Goal: Task Accomplishment & Management: Manage account settings

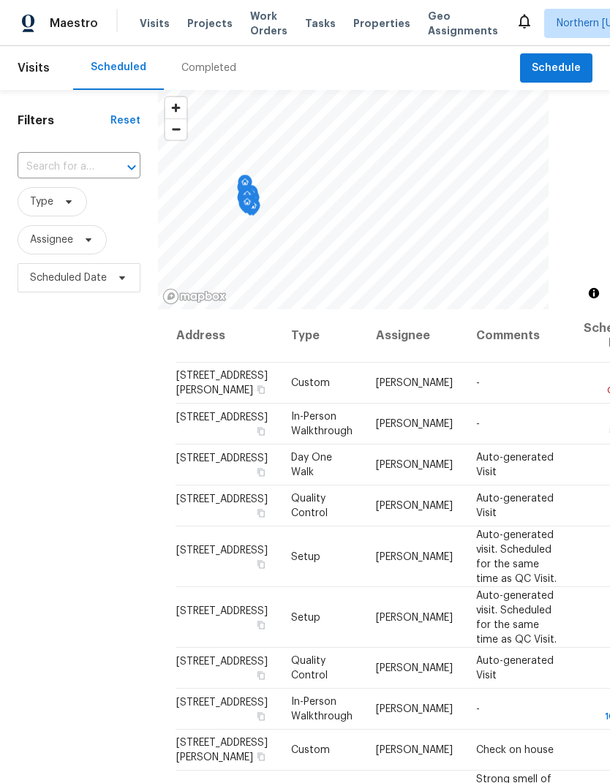
click at [48, 166] on input "text" at bounding box center [59, 167] width 82 height 23
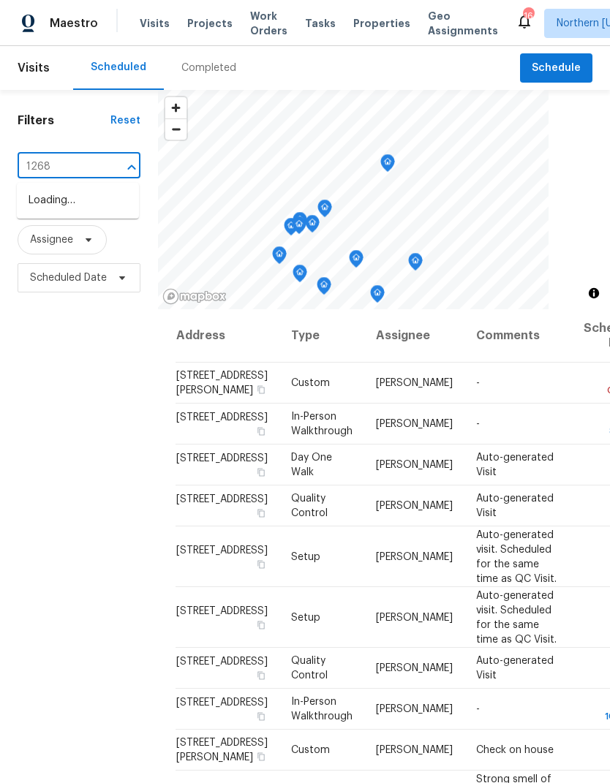
type input "12682"
click at [91, 209] on li "[STREET_ADDRESS]" at bounding box center [78, 201] width 122 height 24
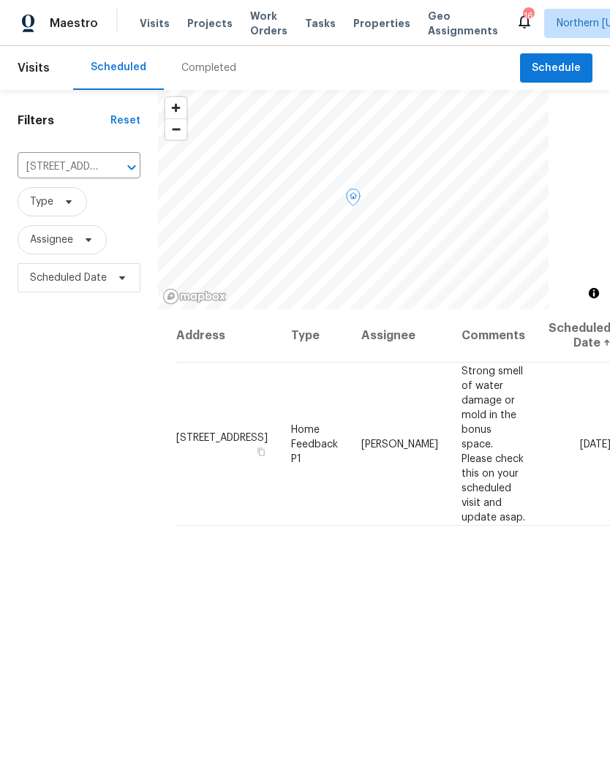
click at [0, 0] on icon at bounding box center [0, 0] width 0 height 0
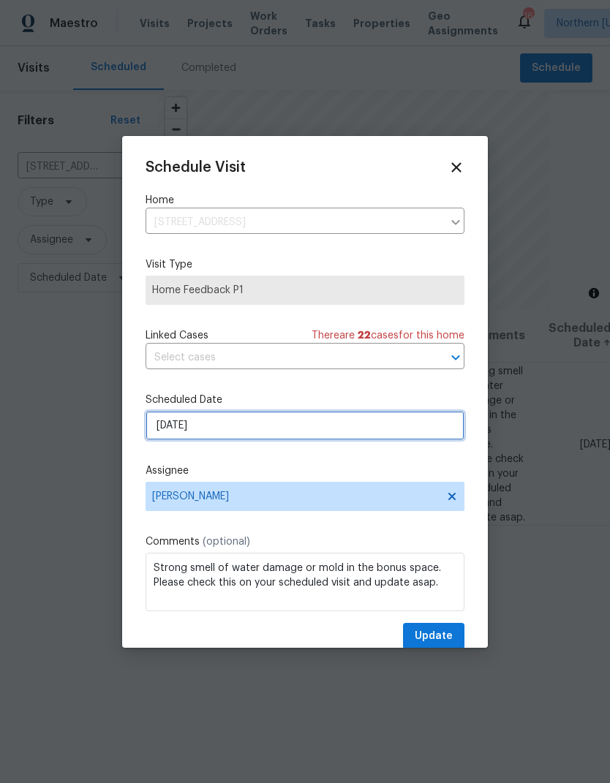
click at [424, 414] on input "[DATE]" at bounding box center [304, 425] width 319 height 29
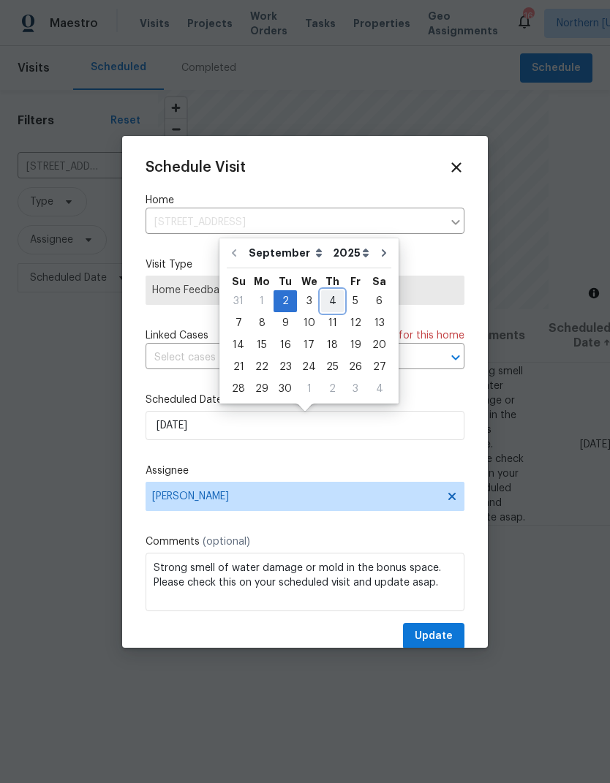
click at [327, 301] on div "4" at bounding box center [332, 301] width 23 height 20
type input "[DATE]"
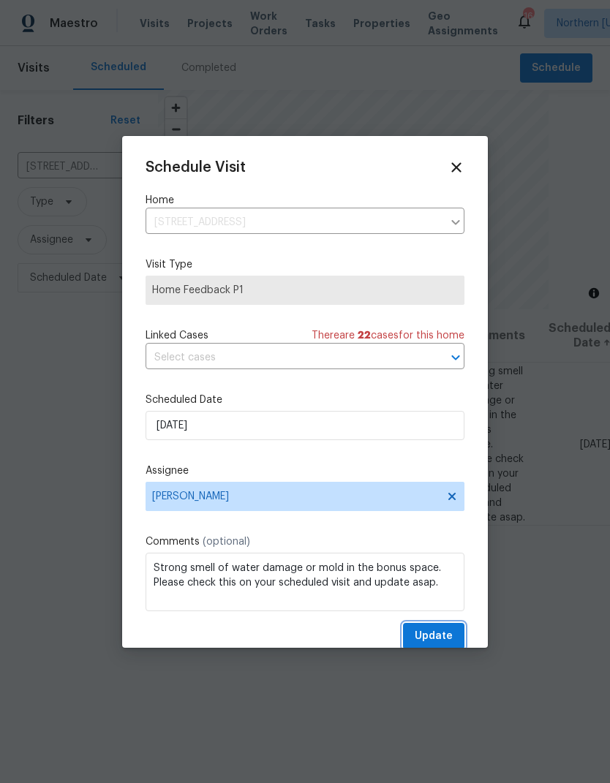
click at [436, 639] on span "Update" at bounding box center [433, 636] width 38 height 18
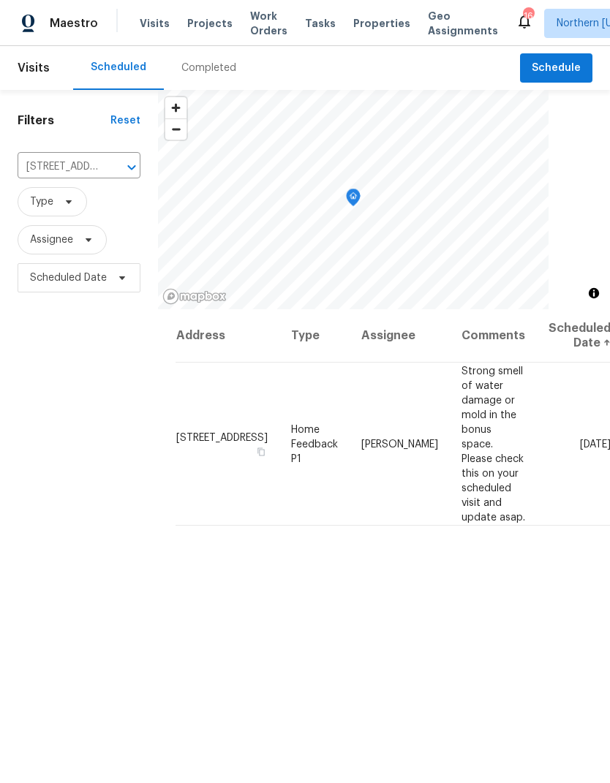
click at [117, 167] on icon "Clear" at bounding box center [112, 167] width 15 height 15
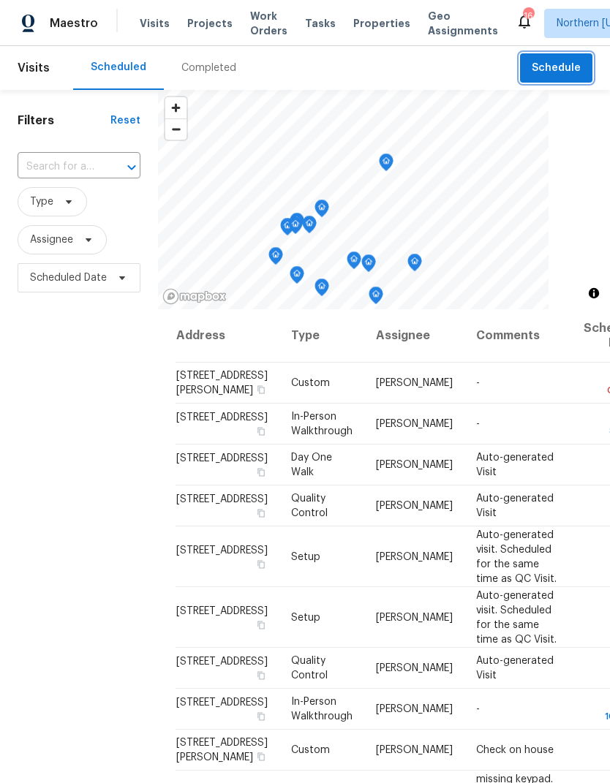
click at [566, 69] on span "Schedule" at bounding box center [555, 68] width 49 height 18
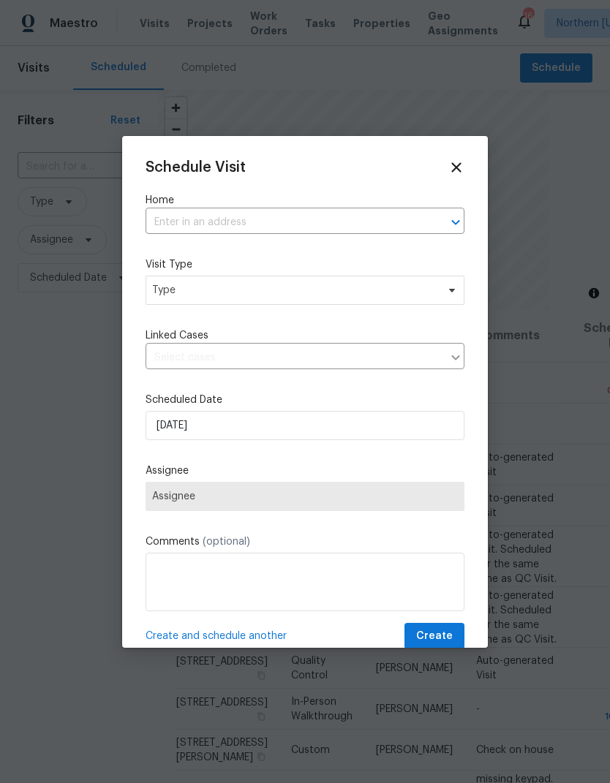
click at [167, 212] on input "text" at bounding box center [284, 222] width 278 height 23
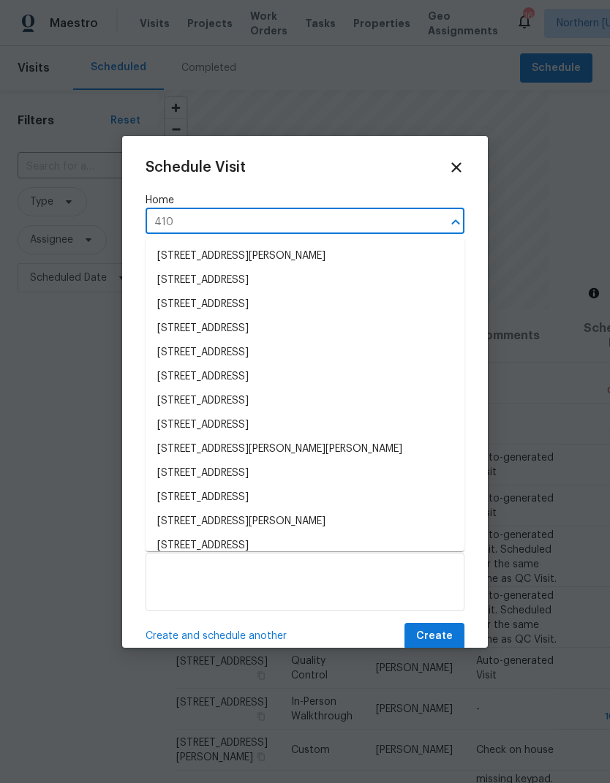
type input "4106"
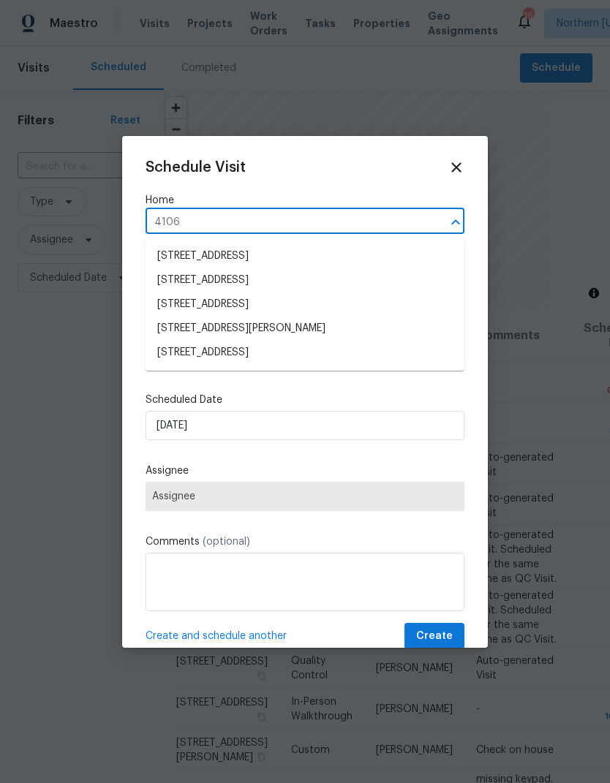
click at [406, 325] on li "[STREET_ADDRESS][PERSON_NAME]" at bounding box center [304, 328] width 319 height 24
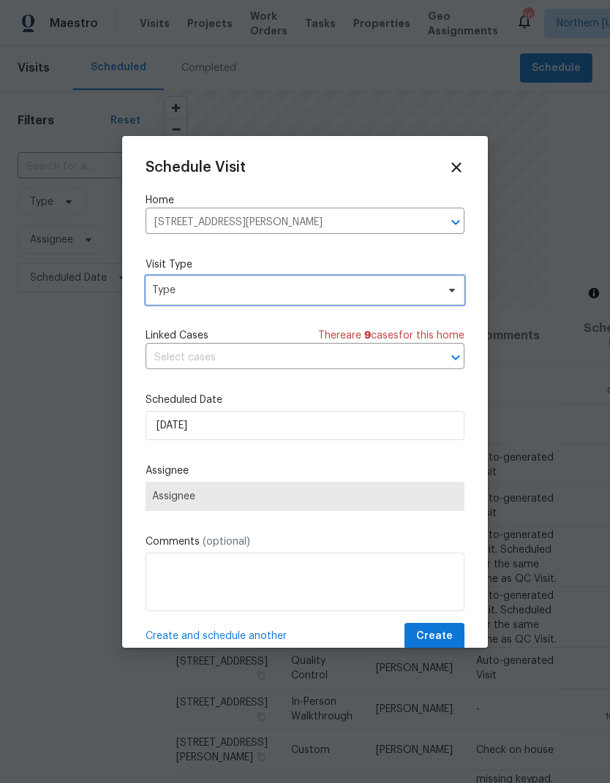
click at [431, 289] on span "Type" at bounding box center [294, 290] width 284 height 15
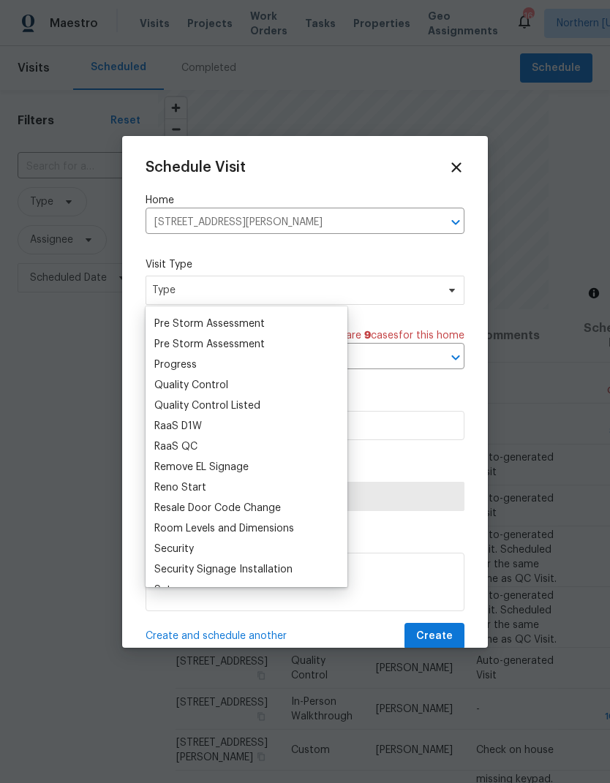
scroll to position [934, 0]
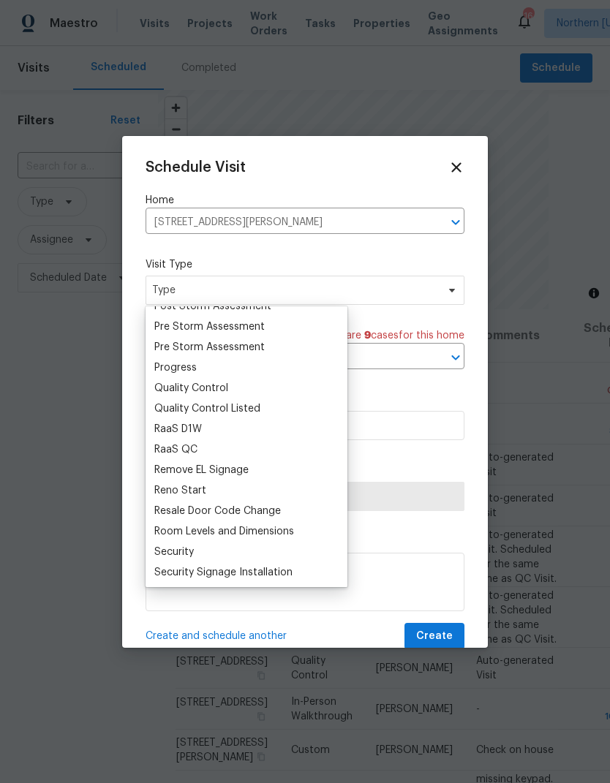
click at [147, 361] on div "3D Tour Capture Access Issues Alarm BRN Day One Walk BRN Progress BRN Quality C…" at bounding box center [246, 446] width 202 height 281
click at [165, 373] on div "Progress" at bounding box center [175, 367] width 42 height 15
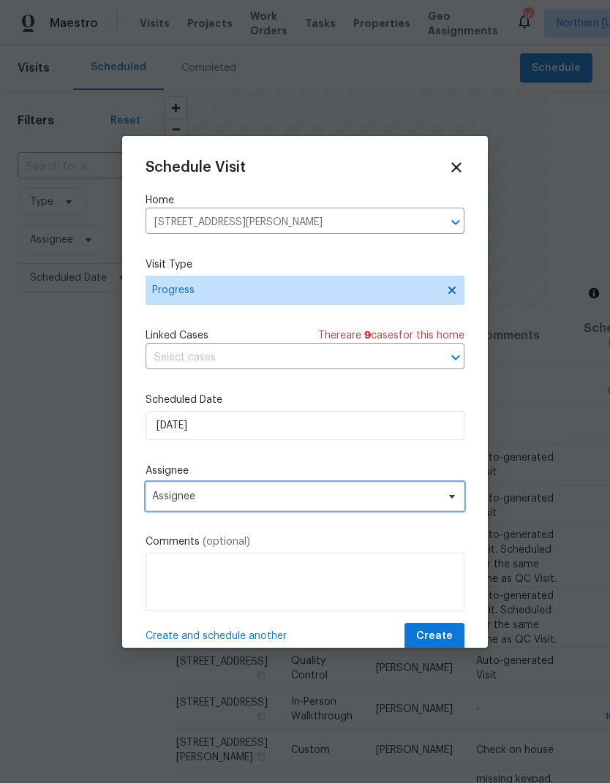
click at [422, 502] on span "Assignee" at bounding box center [295, 496] width 287 height 12
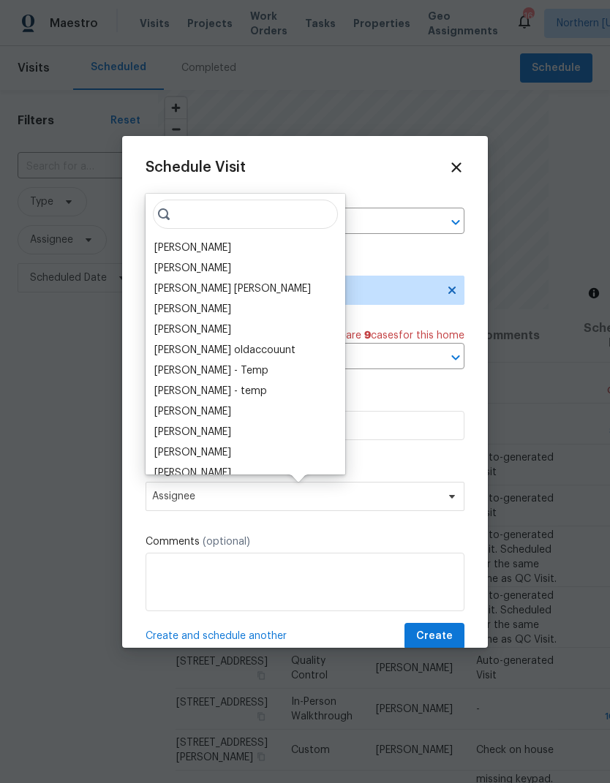
click at [161, 243] on div "[PERSON_NAME]" at bounding box center [192, 247] width 77 height 15
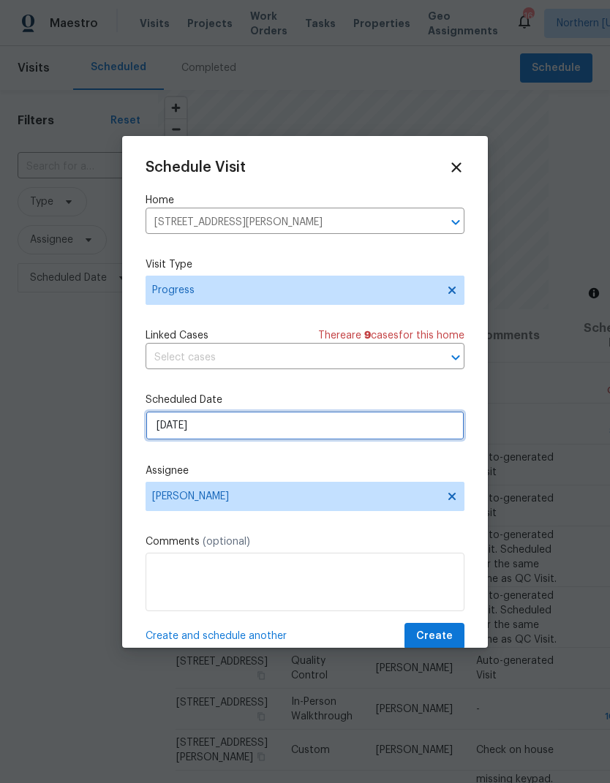
click at [412, 433] on input "[DATE]" at bounding box center [304, 425] width 319 height 29
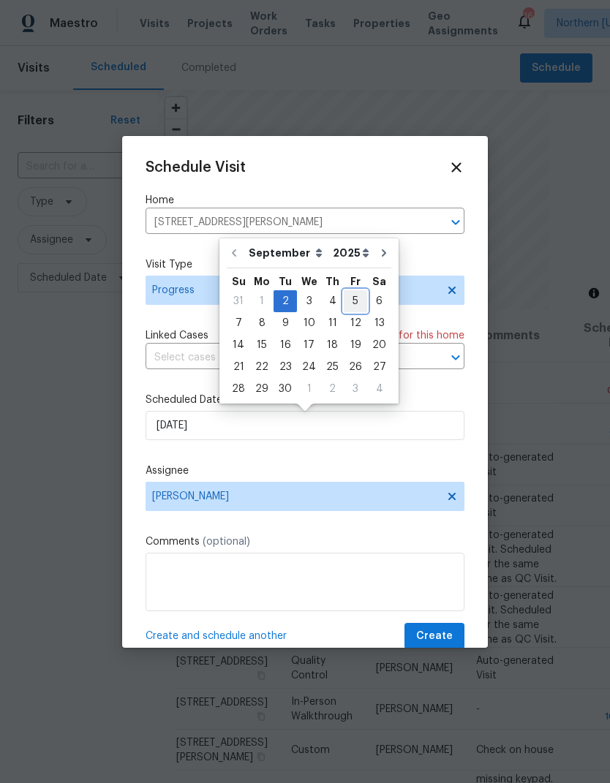
click at [348, 302] on div "5" at bounding box center [355, 301] width 23 height 20
type input "[DATE]"
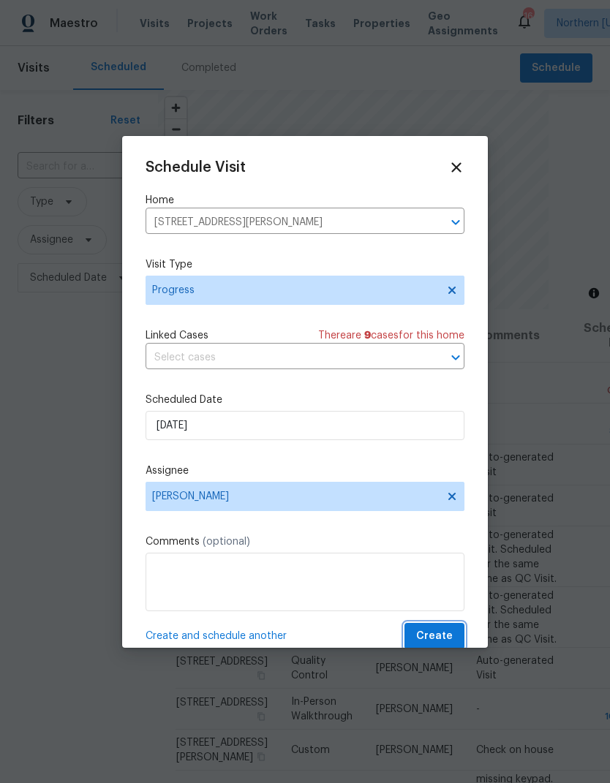
click at [444, 633] on span "Create" at bounding box center [434, 636] width 37 height 18
